Goal: Book appointment/travel/reservation

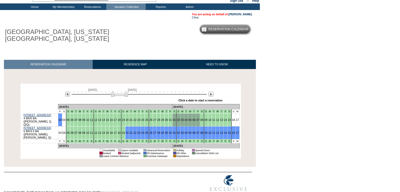
scroll to position [27, 0]
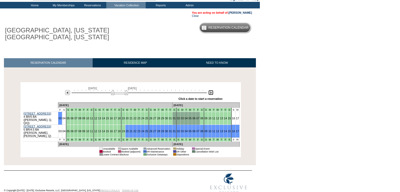
click at [212, 94] on img at bounding box center [211, 92] width 5 height 5
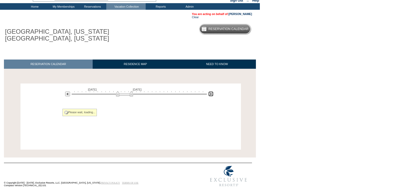
click at [212, 94] on img at bounding box center [211, 93] width 5 height 5
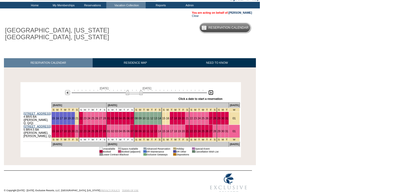
click at [212, 94] on img at bounding box center [211, 92] width 5 height 5
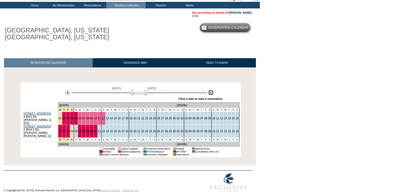
click at [211, 92] on img at bounding box center [211, 92] width 5 height 5
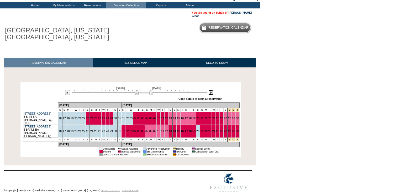
click at [212, 92] on img at bounding box center [211, 92] width 5 height 5
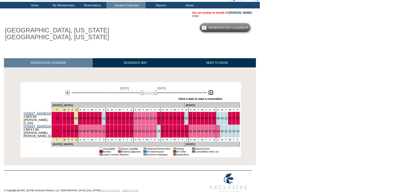
click at [212, 92] on img at bounding box center [211, 92] width 5 height 5
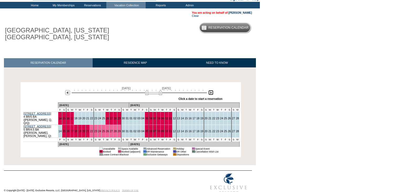
click at [212, 92] on img at bounding box center [211, 92] width 5 height 5
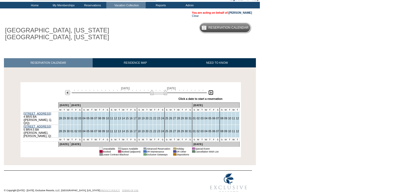
click at [211, 93] on img at bounding box center [211, 92] width 5 height 5
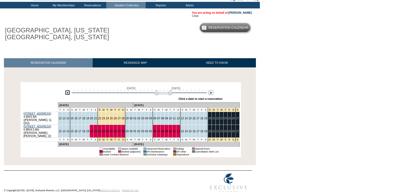
click at [66, 93] on img at bounding box center [67, 92] width 5 height 5
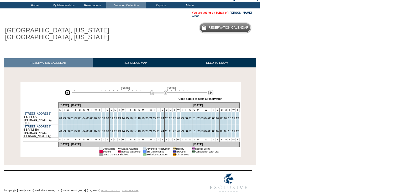
click at [66, 93] on img at bounding box center [67, 92] width 5 height 5
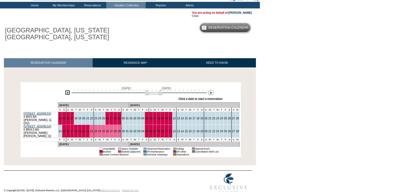
click at [67, 94] on img at bounding box center [67, 92] width 5 height 5
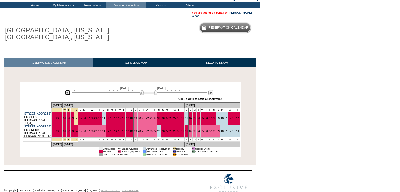
click at [67, 94] on img at bounding box center [67, 92] width 5 height 5
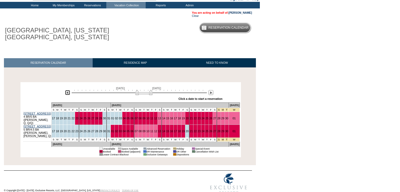
click at [67, 94] on img at bounding box center [67, 92] width 5 height 5
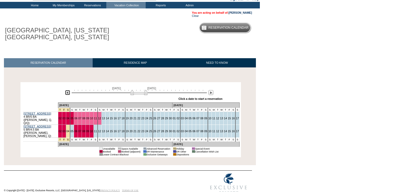
click at [68, 95] on img at bounding box center [67, 92] width 5 height 5
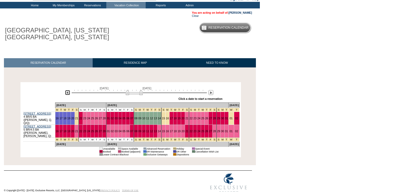
click at [68, 95] on img at bounding box center [67, 92] width 5 height 5
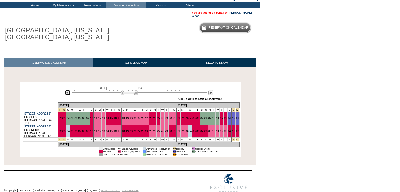
click at [67, 92] on img at bounding box center [67, 92] width 5 height 5
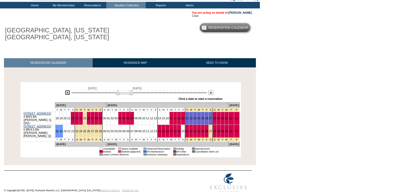
click at [67, 92] on img at bounding box center [67, 92] width 5 height 5
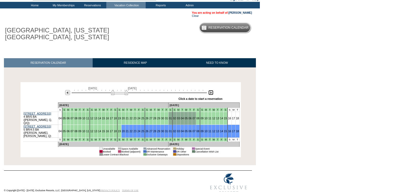
click at [211, 93] on img at bounding box center [211, 92] width 5 height 5
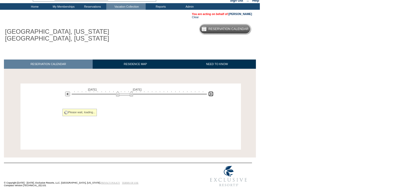
click at [212, 93] on img at bounding box center [211, 93] width 5 height 5
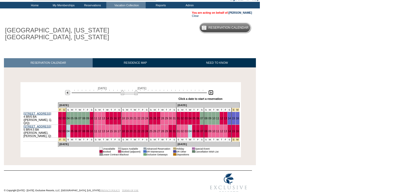
click at [212, 93] on img at bounding box center [211, 92] width 5 height 5
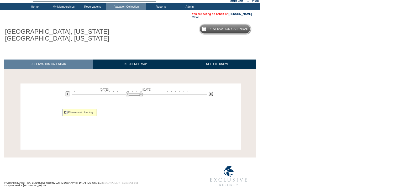
click at [212, 93] on img at bounding box center [211, 93] width 5 height 5
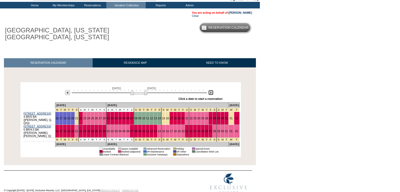
click at [212, 93] on img at bounding box center [211, 92] width 5 height 5
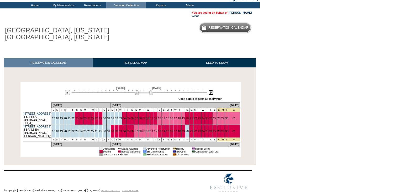
click at [212, 93] on img at bounding box center [211, 92] width 5 height 5
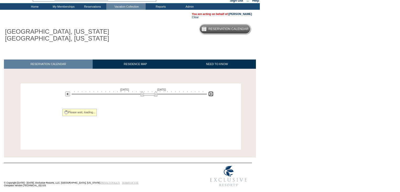
click at [212, 93] on img at bounding box center [211, 93] width 5 height 5
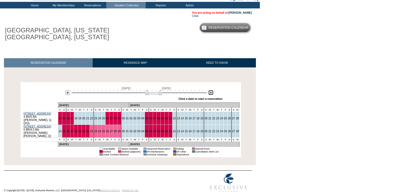
click at [212, 93] on img at bounding box center [211, 92] width 5 height 5
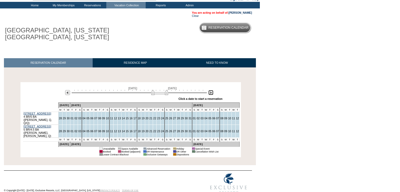
click at [163, 93] on img at bounding box center [159, 92] width 17 height 5
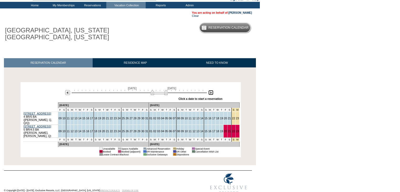
click at [154, 93] on img at bounding box center [159, 92] width 17 height 5
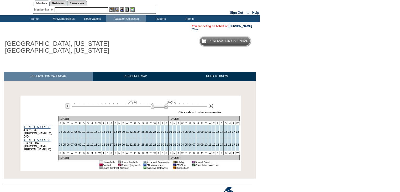
scroll to position [0, 0]
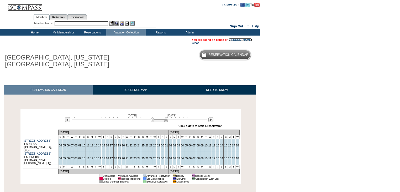
click at [232, 39] on link "[PERSON_NAME]" at bounding box center [240, 39] width 23 height 3
